Goal: Task Accomplishment & Management: Use online tool/utility

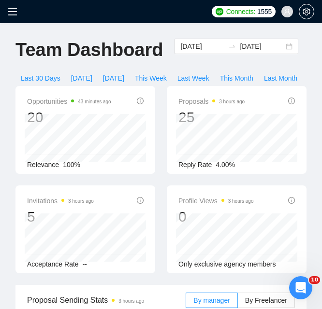
click at [12, 13] on icon "menu" at bounding box center [13, 12] width 10 height 10
click at [8, 10] on icon "menu" at bounding box center [13, 12] width 10 height 10
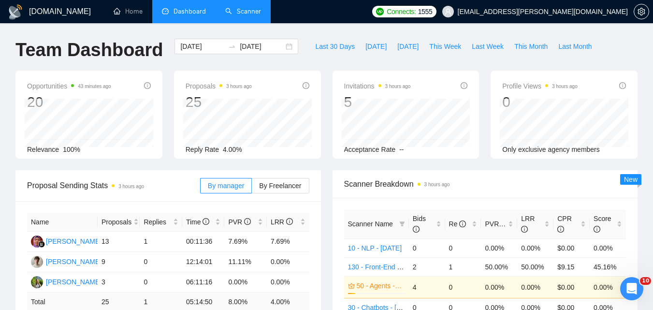
click at [226, 15] on link "Scanner" at bounding box center [243, 11] width 36 height 8
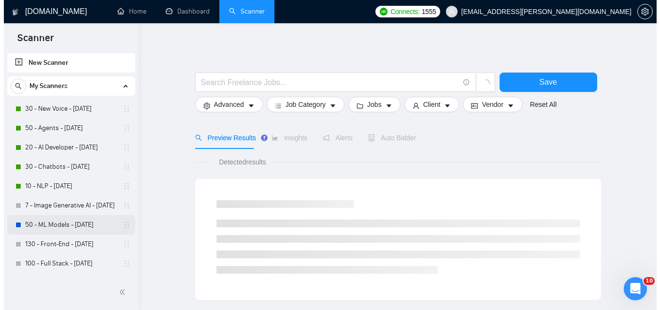
scroll to position [48, 0]
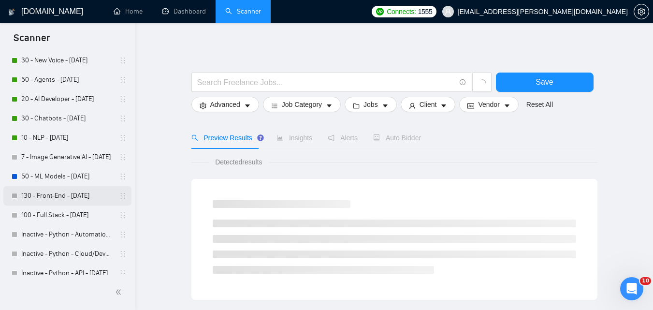
click at [59, 200] on link "130 - Front-End - [DATE]" at bounding box center [67, 195] width 92 height 19
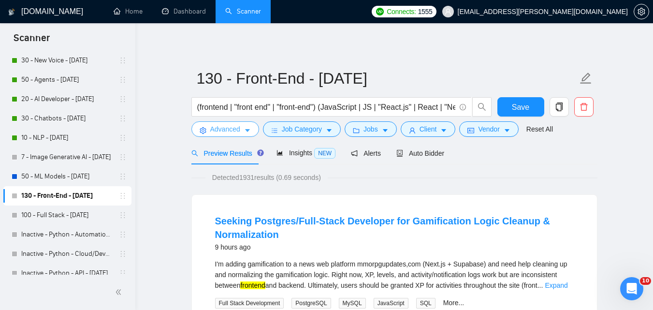
click at [241, 127] on button "Advanced" at bounding box center [225, 128] width 68 height 15
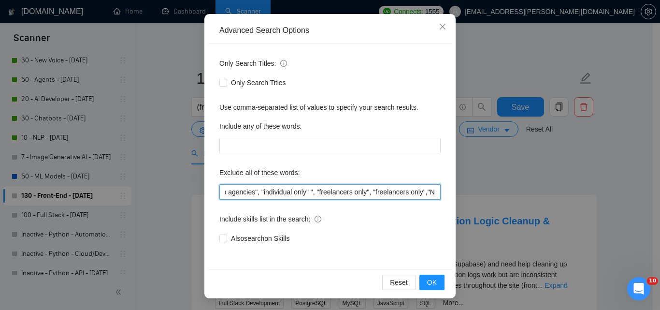
scroll to position [0, 1823]
drag, startPoint x: 318, startPoint y: 189, endPoint x: 524, endPoint y: 189, distance: 205.8
click at [328, 189] on div "Advanced Search Options Only Search Titles: Only Search Titles Use comma-separa…" at bounding box center [330, 155] width 660 height 310
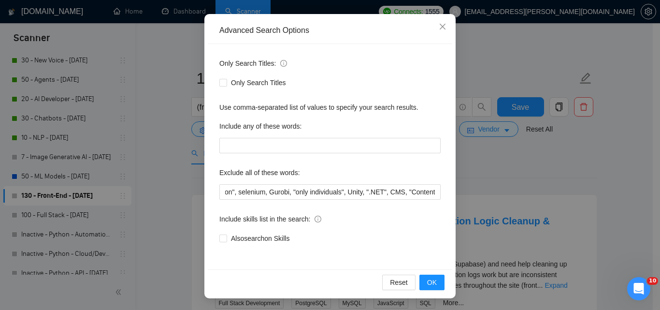
click at [328, 60] on div "Advanced Search Options Only Search Titles: Only Search Titles Use comma-separa…" at bounding box center [330, 155] width 660 height 310
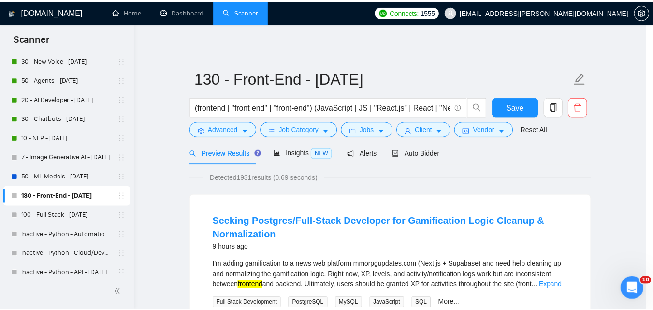
scroll to position [44, 0]
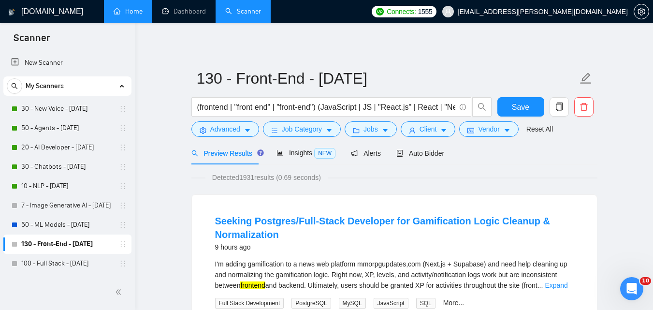
click at [129, 11] on link "Home" at bounding box center [128, 11] width 29 height 8
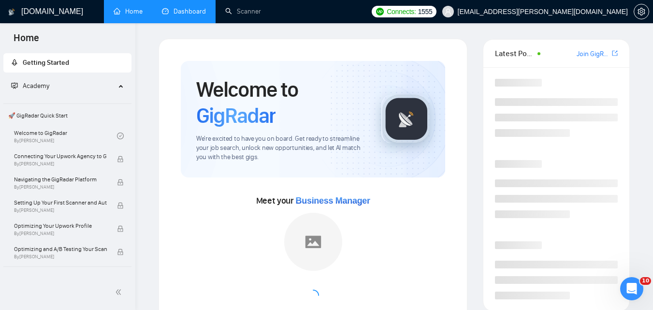
click at [168, 10] on link "Dashboard" at bounding box center [184, 11] width 44 height 8
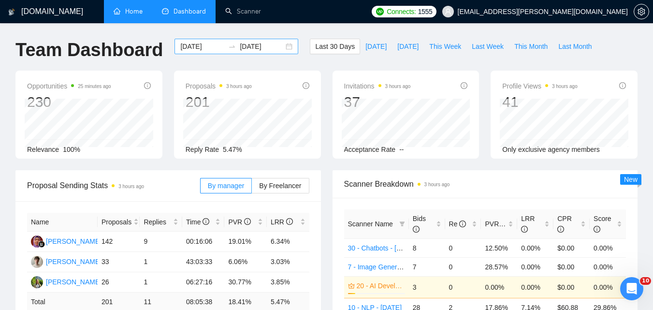
click at [204, 47] on input "[DATE]" at bounding box center [202, 46] width 44 height 11
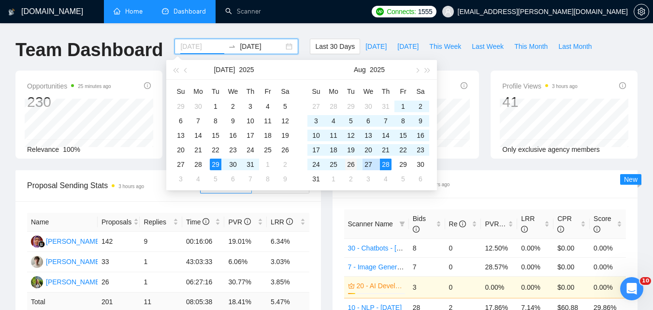
type input "[DATE]"
click at [328, 161] on div "26" at bounding box center [351, 164] width 12 height 12
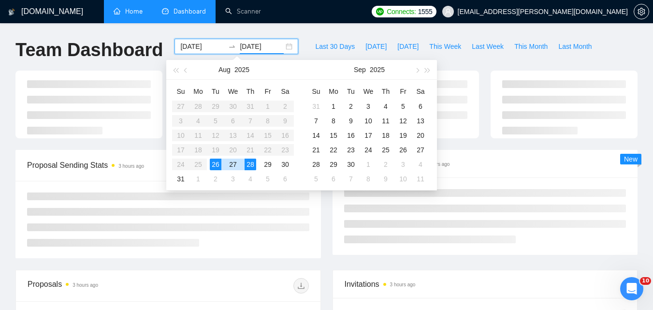
type input "[DATE]"
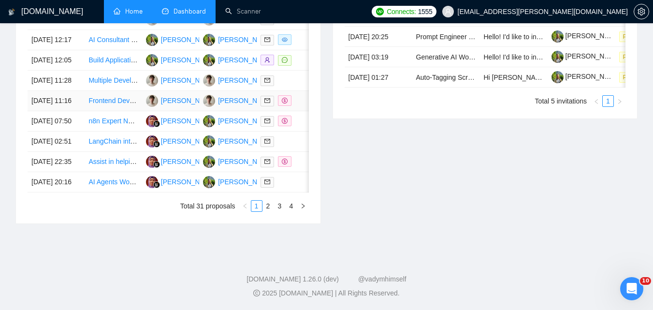
scroll to position [531, 0]
click at [266, 211] on link "2" at bounding box center [268, 205] width 11 height 11
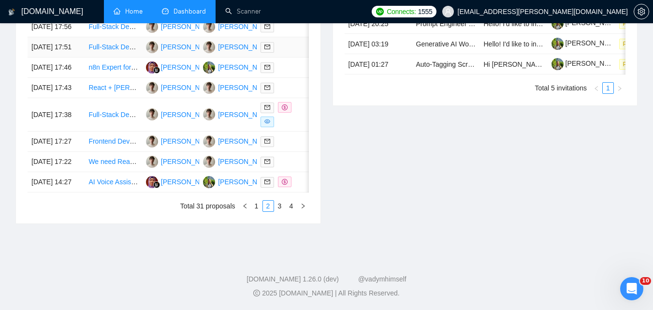
scroll to position [531, 0]
click at [281, 211] on link "3" at bounding box center [279, 205] width 11 height 11
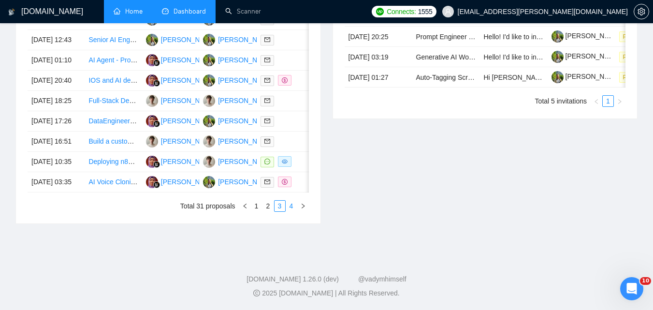
click at [286, 211] on link "4" at bounding box center [291, 205] width 11 height 11
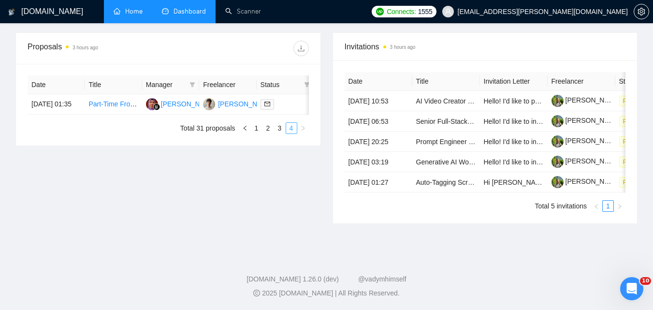
scroll to position [321, 0]
